Goal: Task Accomplishment & Management: Complete application form

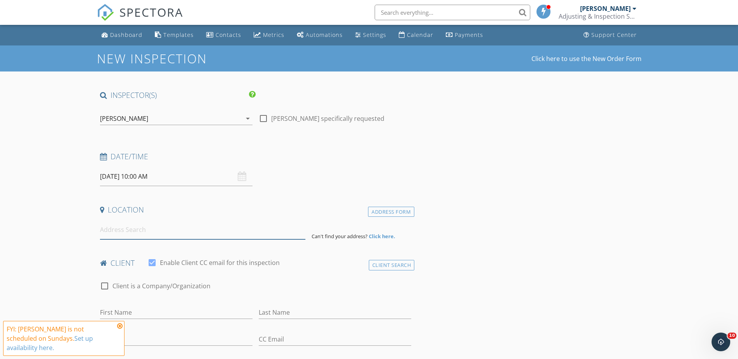
click at [123, 236] on input at bounding box center [202, 229] width 205 height 19
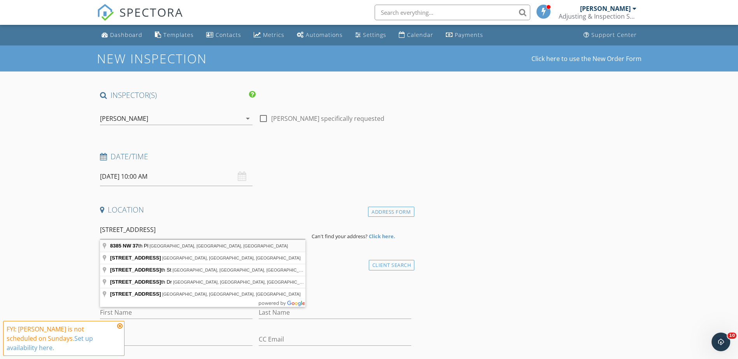
type input "[STREET_ADDRESS]"
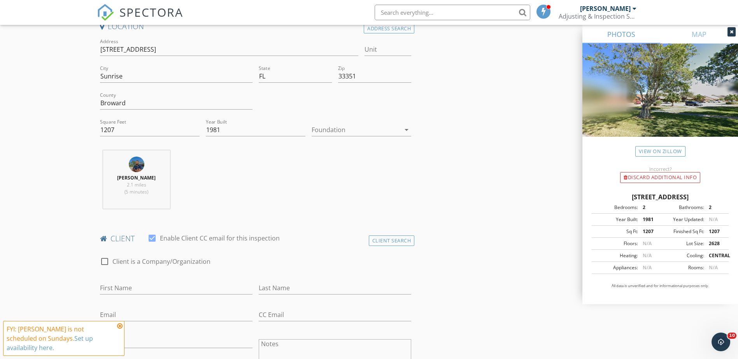
scroll to position [194, 0]
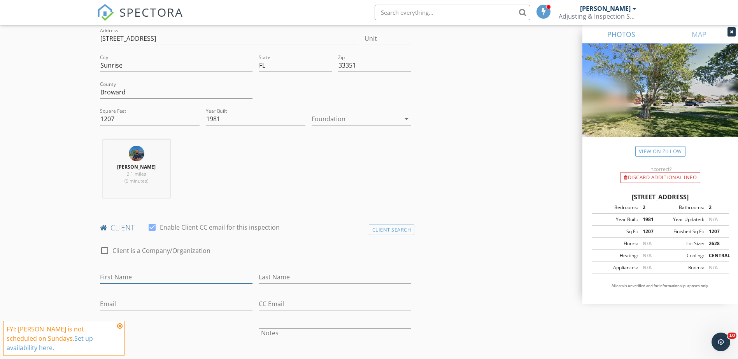
click at [131, 276] on input "First Name" at bounding box center [176, 277] width 152 height 13
type input "[PERSON_NAME]"
type input "[GEOGRAPHIC_DATA]"
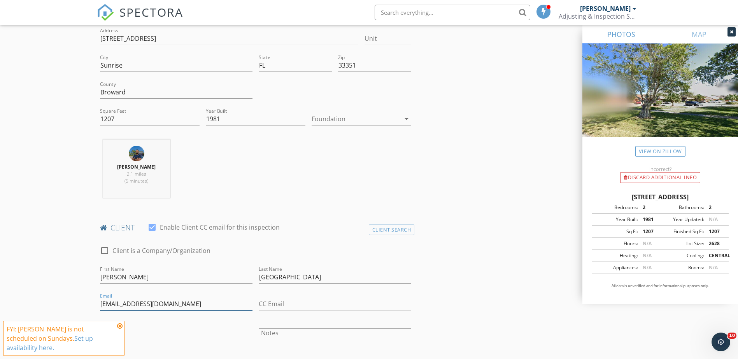
type input "[EMAIL_ADDRESS][DOMAIN_NAME]"
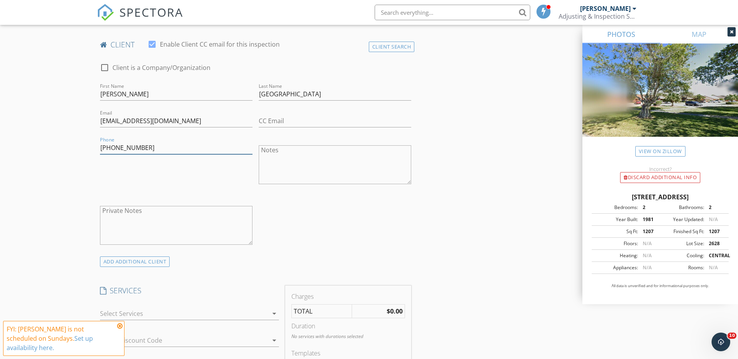
scroll to position [389, 0]
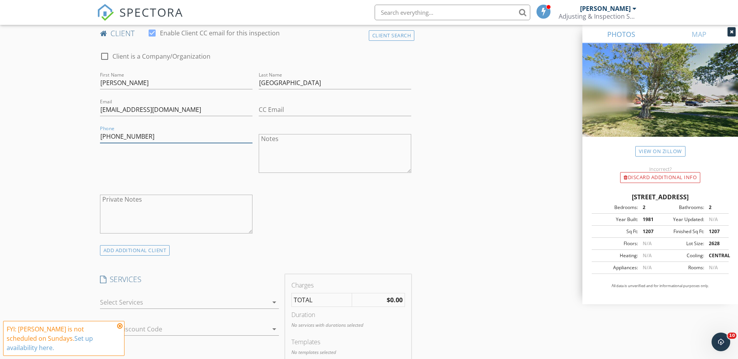
type input "[PHONE_NUMBER]"
click at [138, 298] on div at bounding box center [184, 302] width 168 height 12
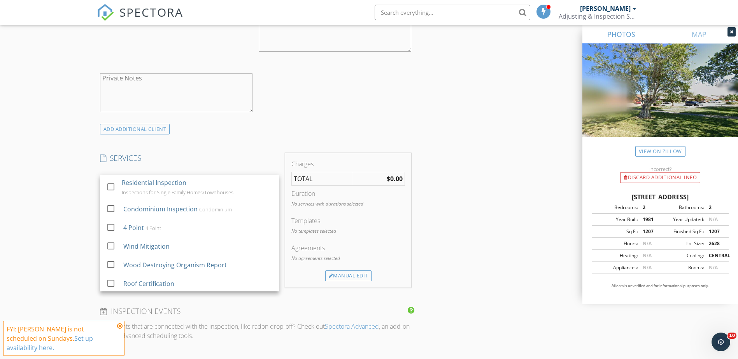
scroll to position [544, 0]
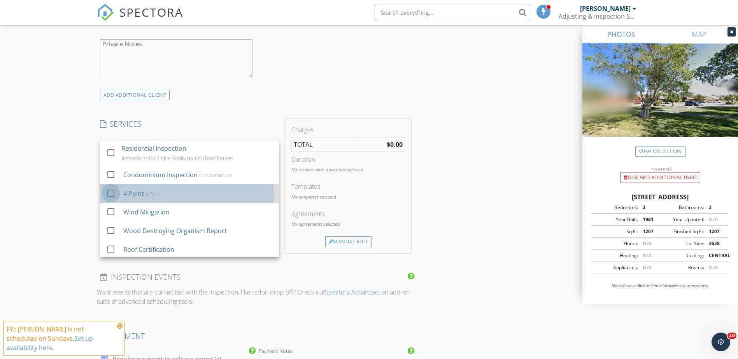
click at [107, 195] on div at bounding box center [110, 193] width 13 height 13
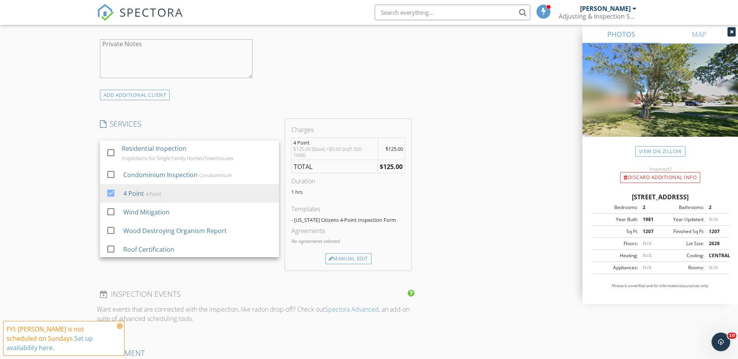
click at [479, 193] on div "INSPECTOR(S) check_box [PERSON_NAME] PRIMARY check_box_outline_blank [PERSON_NA…" at bounding box center [369, 192] width 544 height 1292
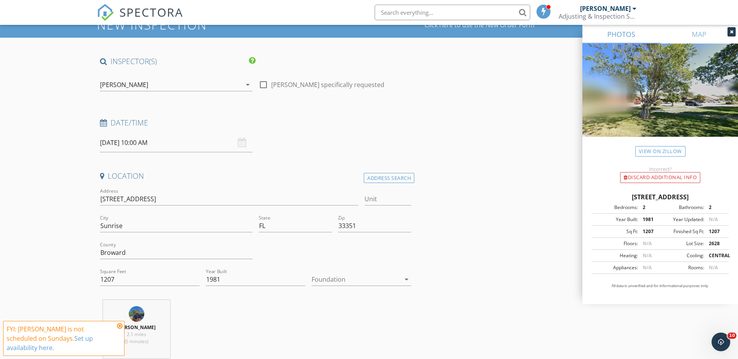
scroll to position [0, 0]
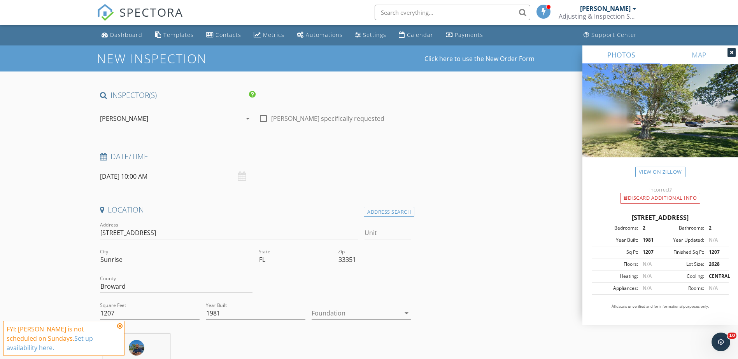
click at [120, 176] on input "[DATE] 10:00 AM" at bounding box center [176, 176] width 152 height 19
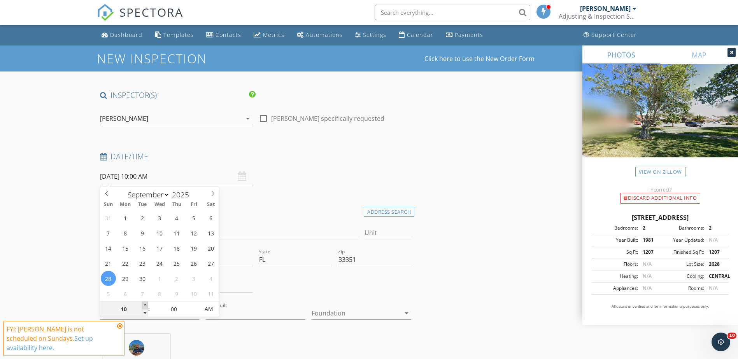
type input "11"
type input "[DATE] 11:00 AM"
click at [145, 305] on span at bounding box center [144, 306] width 5 height 8
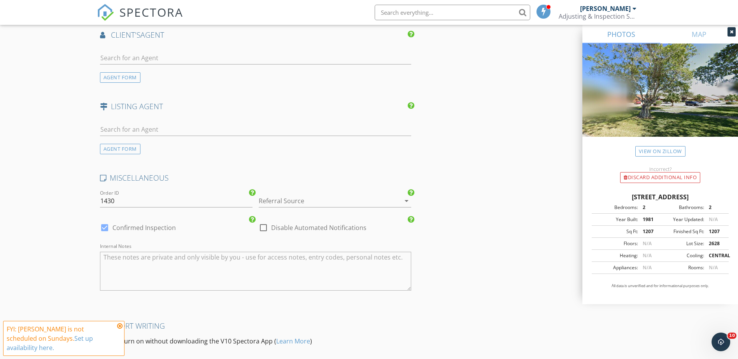
scroll to position [1042, 0]
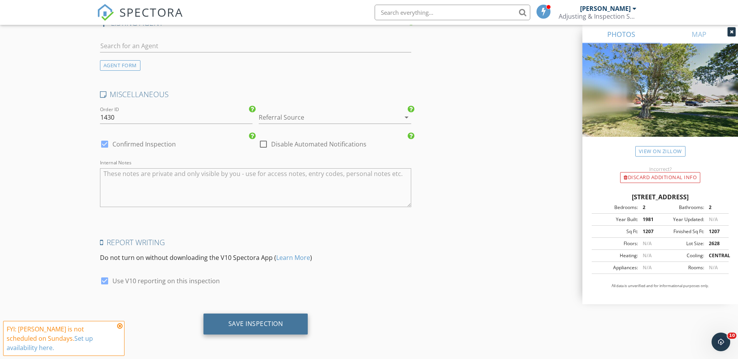
click at [266, 323] on div "Save Inspection" at bounding box center [255, 324] width 55 height 8
